Goal: Transaction & Acquisition: Book appointment/travel/reservation

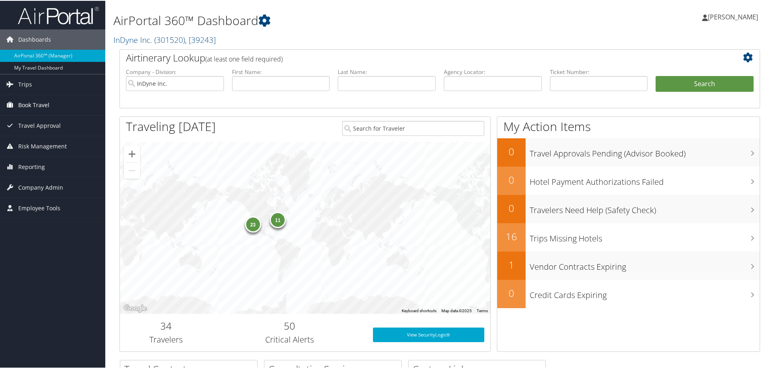
click at [40, 105] on span "Book Travel" at bounding box center [33, 104] width 31 height 20
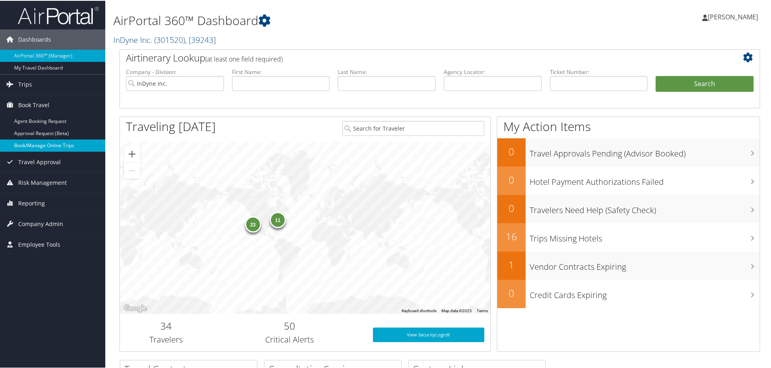
click at [43, 143] on link "Book/Manage Online Trips" at bounding box center [52, 145] width 105 height 12
